Goal: Navigation & Orientation: Find specific page/section

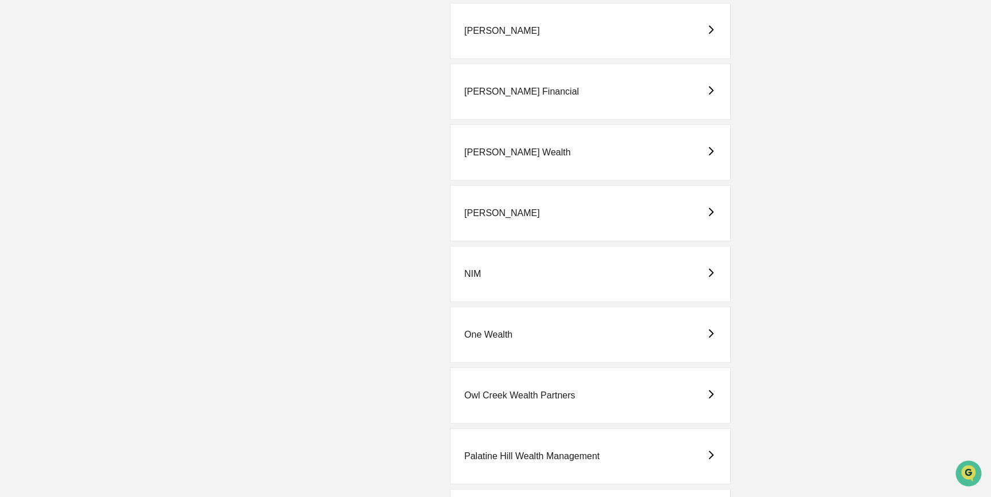
scroll to position [1819, 0]
click at [526, 34] on div "[PERSON_NAME]" at bounding box center [590, 32] width 281 height 56
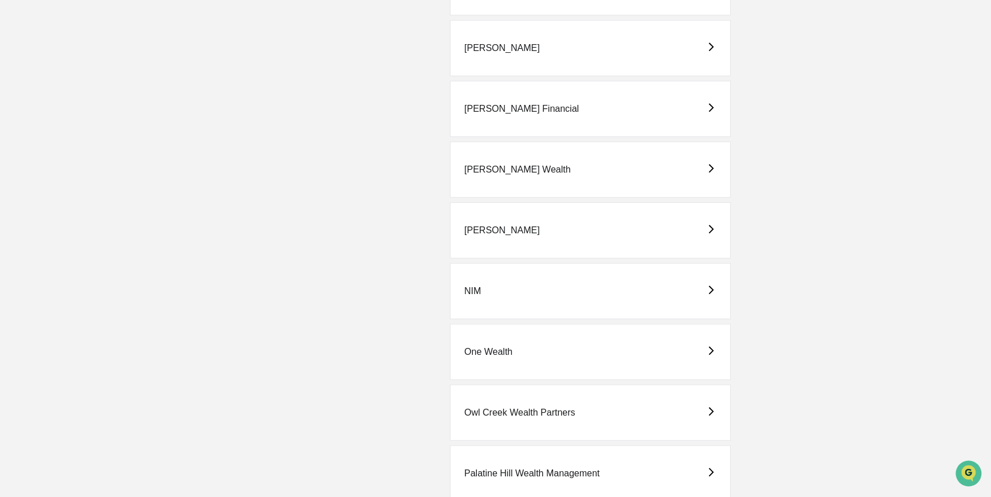
scroll to position [1846, 0]
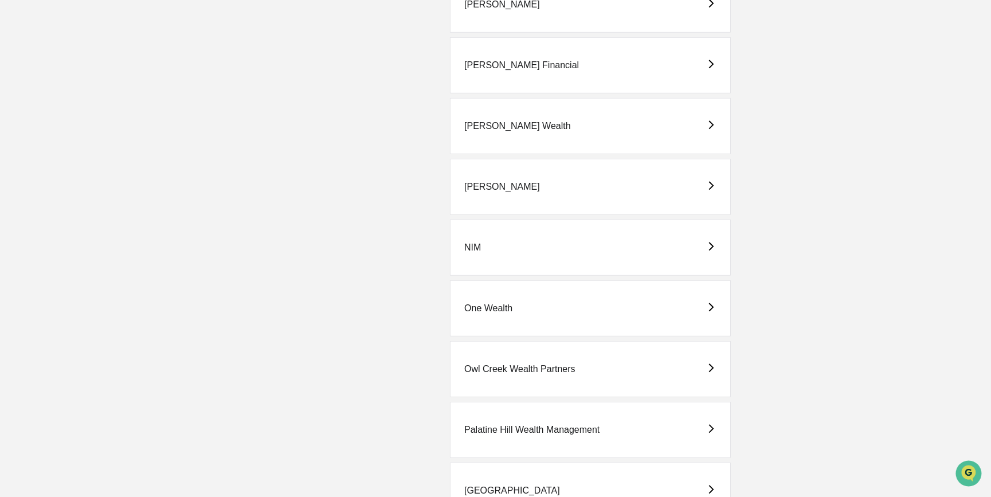
click at [552, 113] on div "[PERSON_NAME] Wealth" at bounding box center [590, 126] width 281 height 56
